Goal: Navigation & Orientation: Find specific page/section

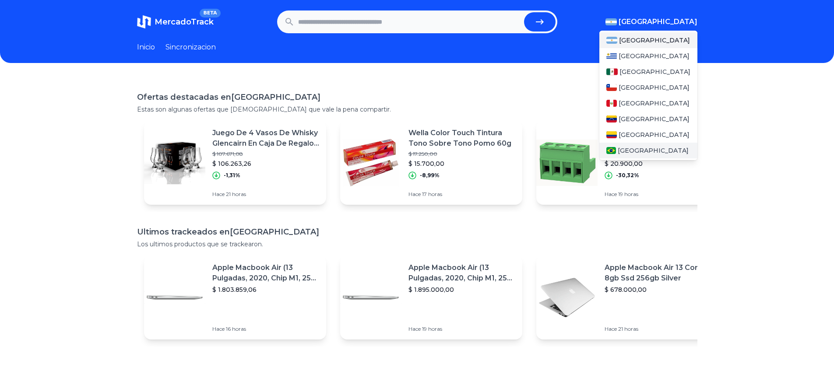
click at [640, 151] on div "[GEOGRAPHIC_DATA]" at bounding box center [648, 151] width 98 height 16
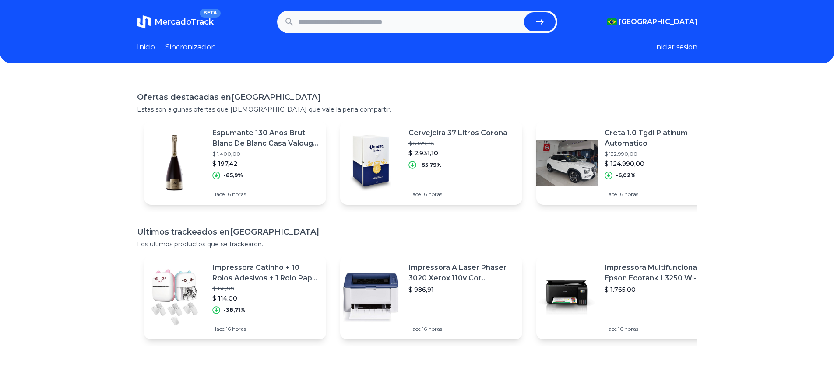
click at [177, 46] on link "Sincronizacion" at bounding box center [190, 47] width 50 height 11
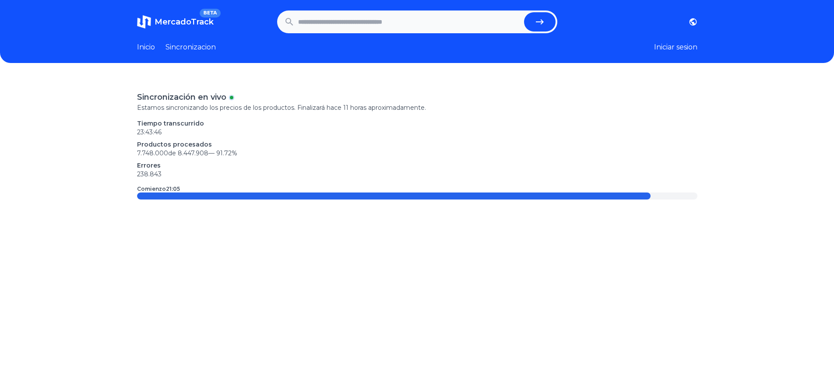
click at [166, 42] on header "MercadoTrack BETA [GEOGRAPHIC_DATA] [GEOGRAPHIC_DATA] [GEOGRAPHIC_DATA] [GEOGRA…" at bounding box center [417, 31] width 834 height 63
click at [149, 42] on link "Inicio" at bounding box center [146, 47] width 18 height 11
